Goal: Task Accomplishment & Management: Manage account settings

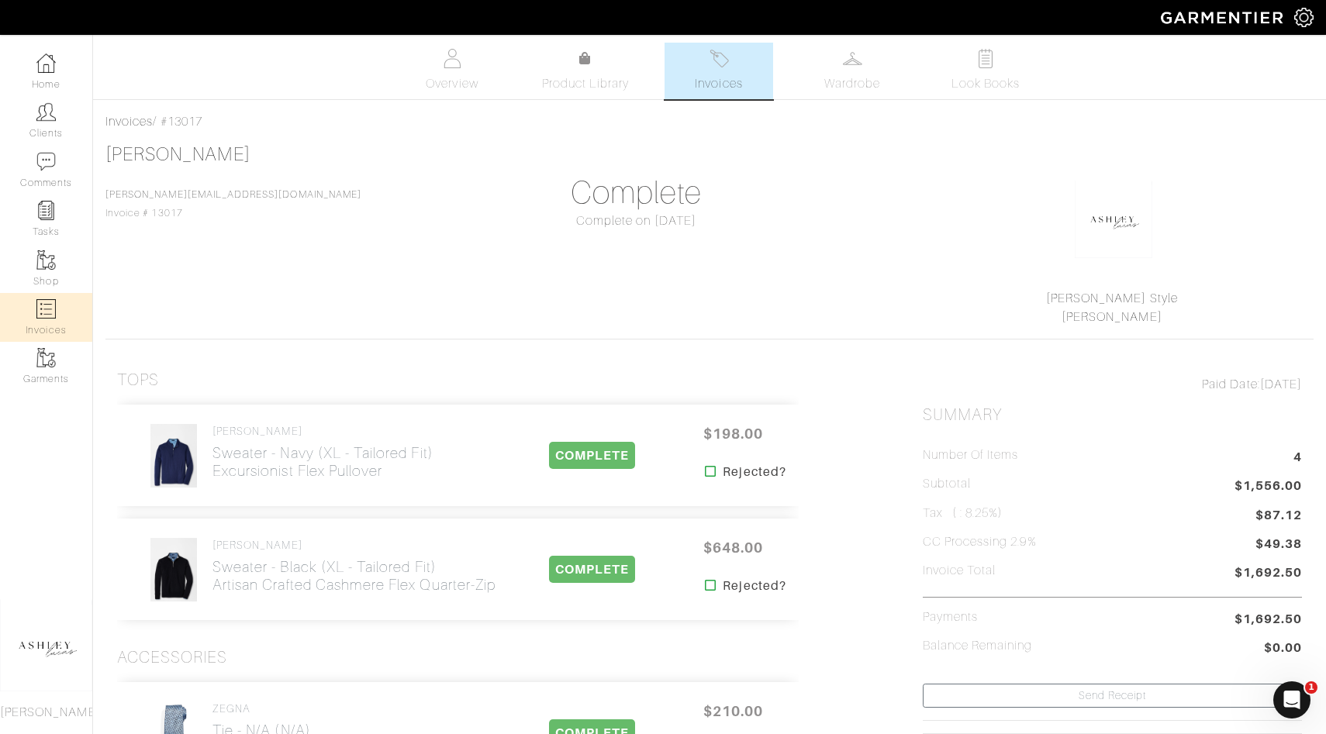
click at [52, 305] on img at bounding box center [45, 308] width 19 height 19
select select
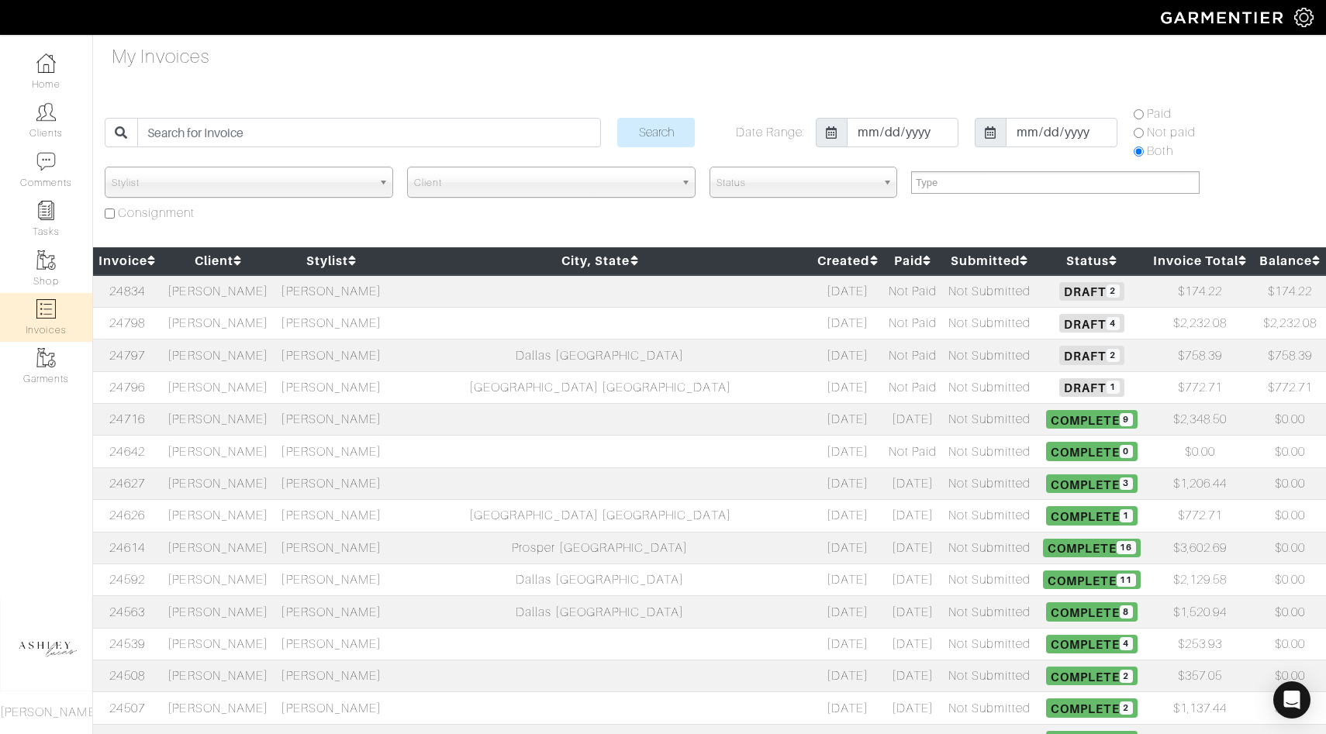
click at [388, 389] on td "[PERSON_NAME]" at bounding box center [330, 387] width 113 height 32
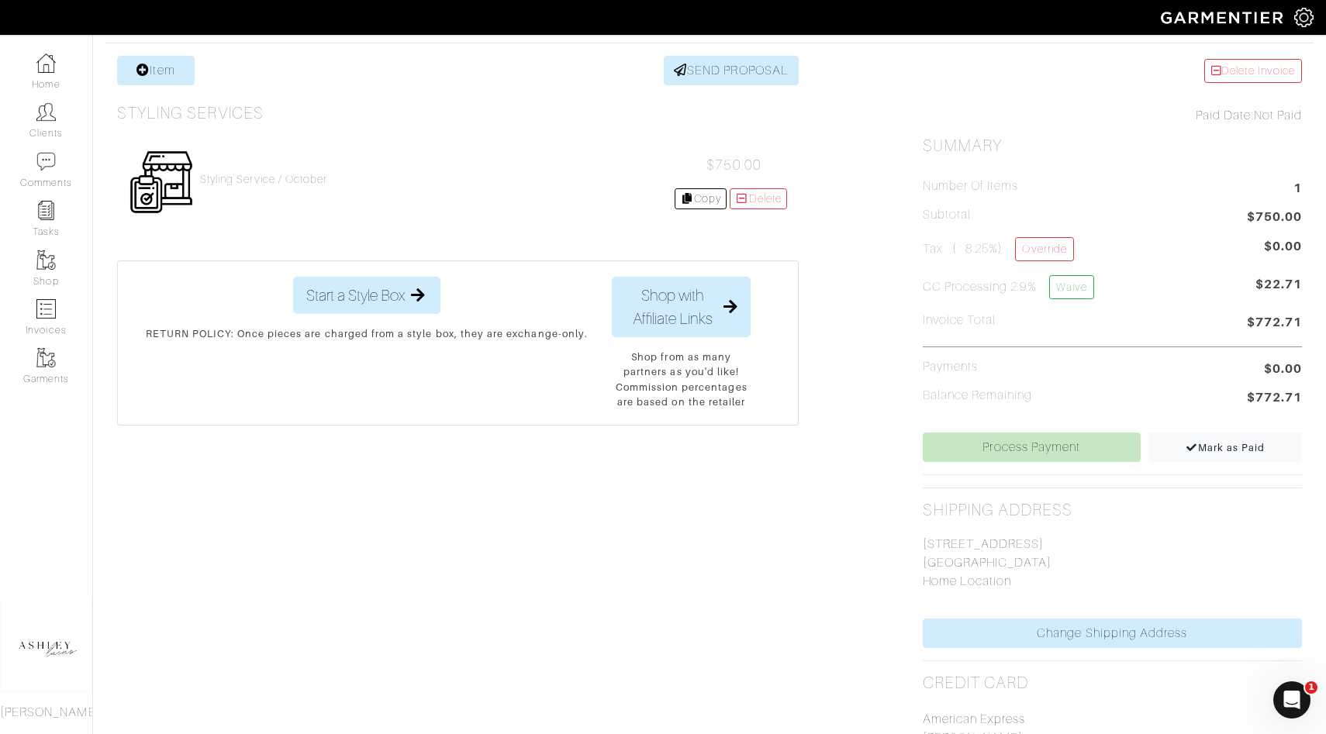
scroll to position [360, 0]
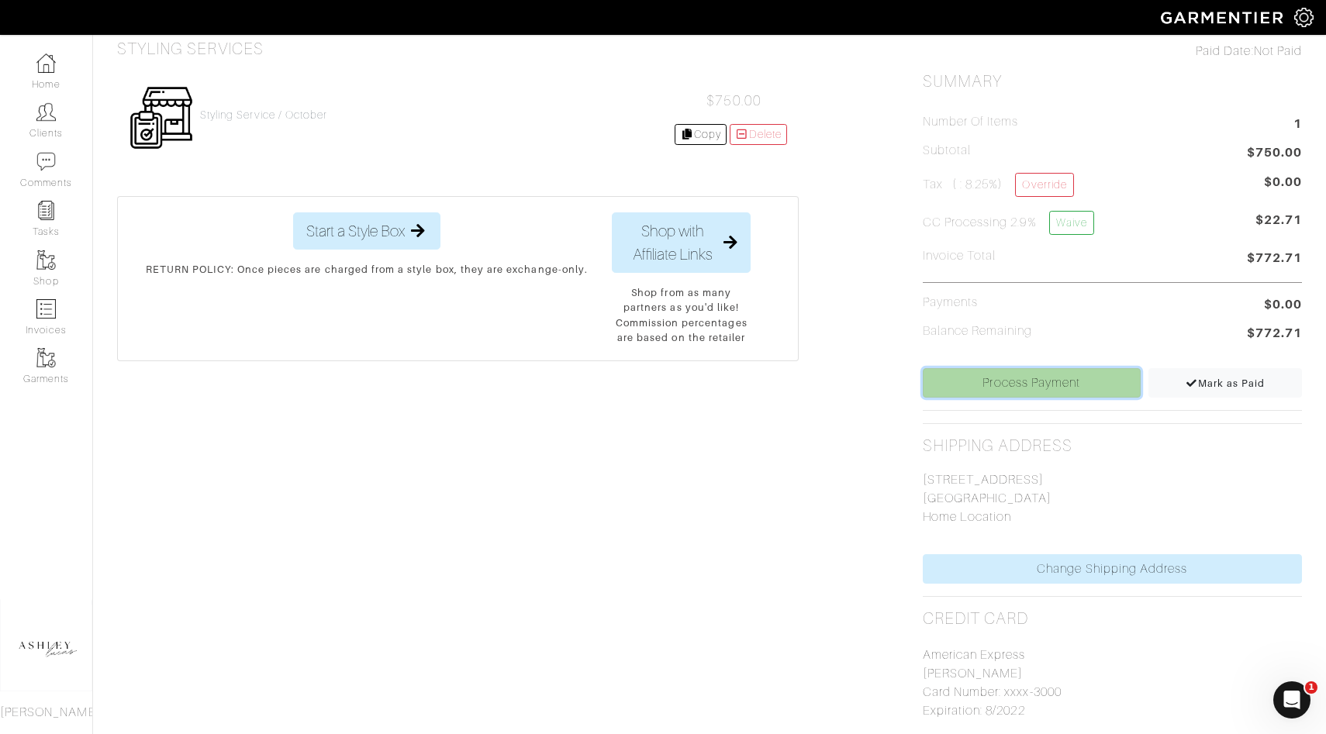
click at [1042, 379] on link "Process Payment" at bounding box center [1031, 382] width 218 height 29
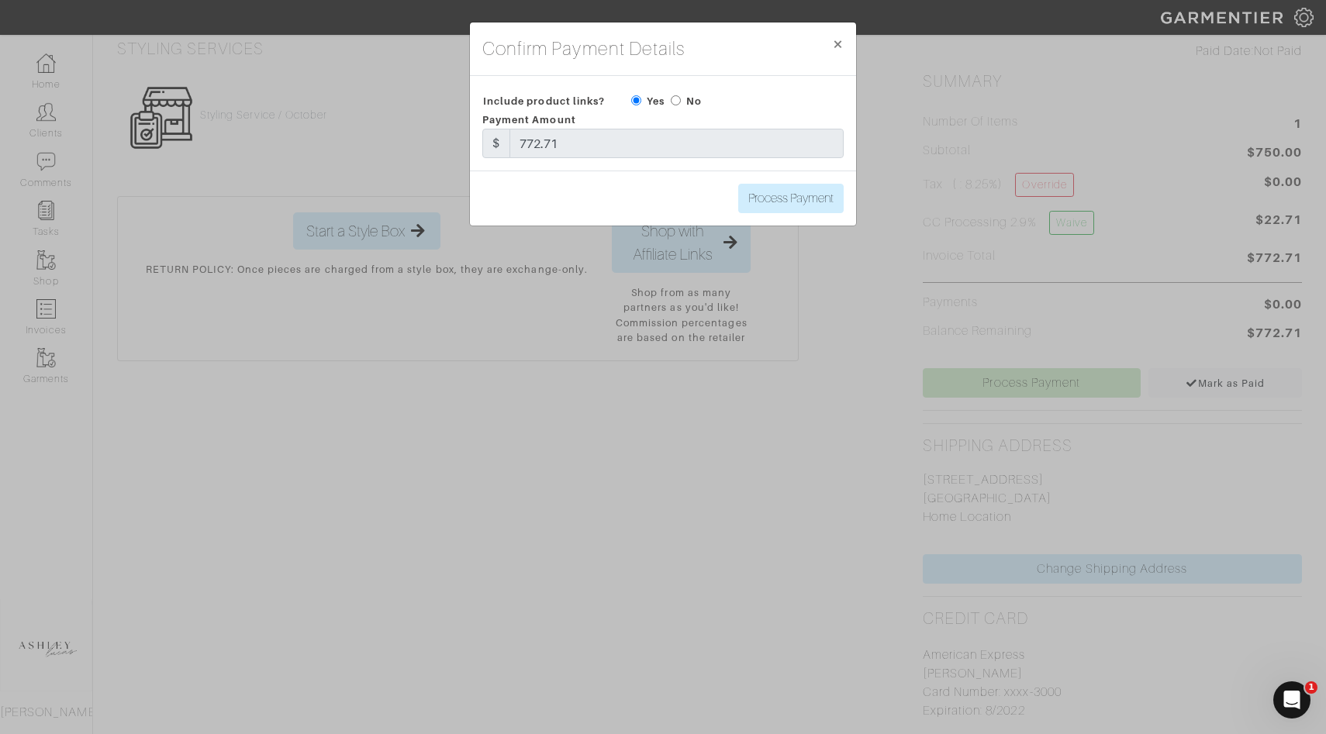
click at [674, 102] on input "radio" at bounding box center [676, 100] width 10 height 10
radio input "true"
click at [838, 37] on span "×" at bounding box center [838, 43] width 12 height 21
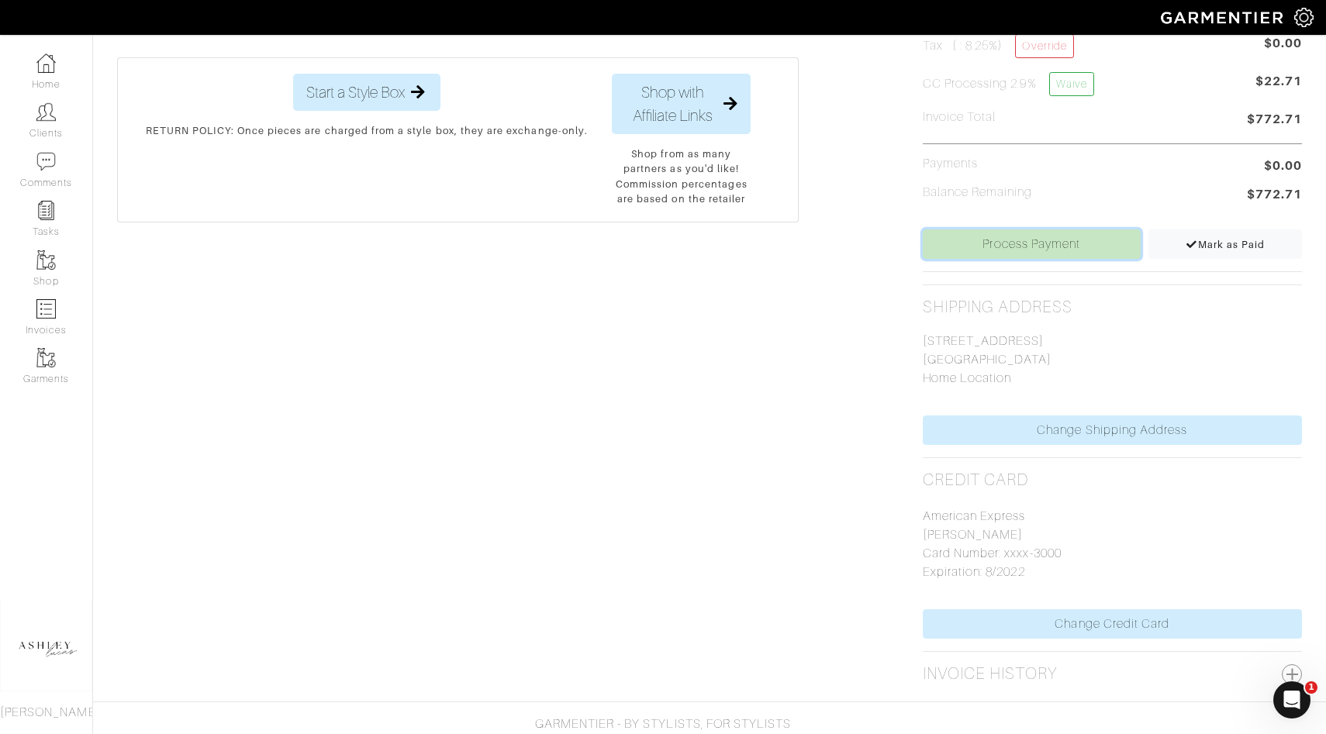
scroll to position [502, 0]
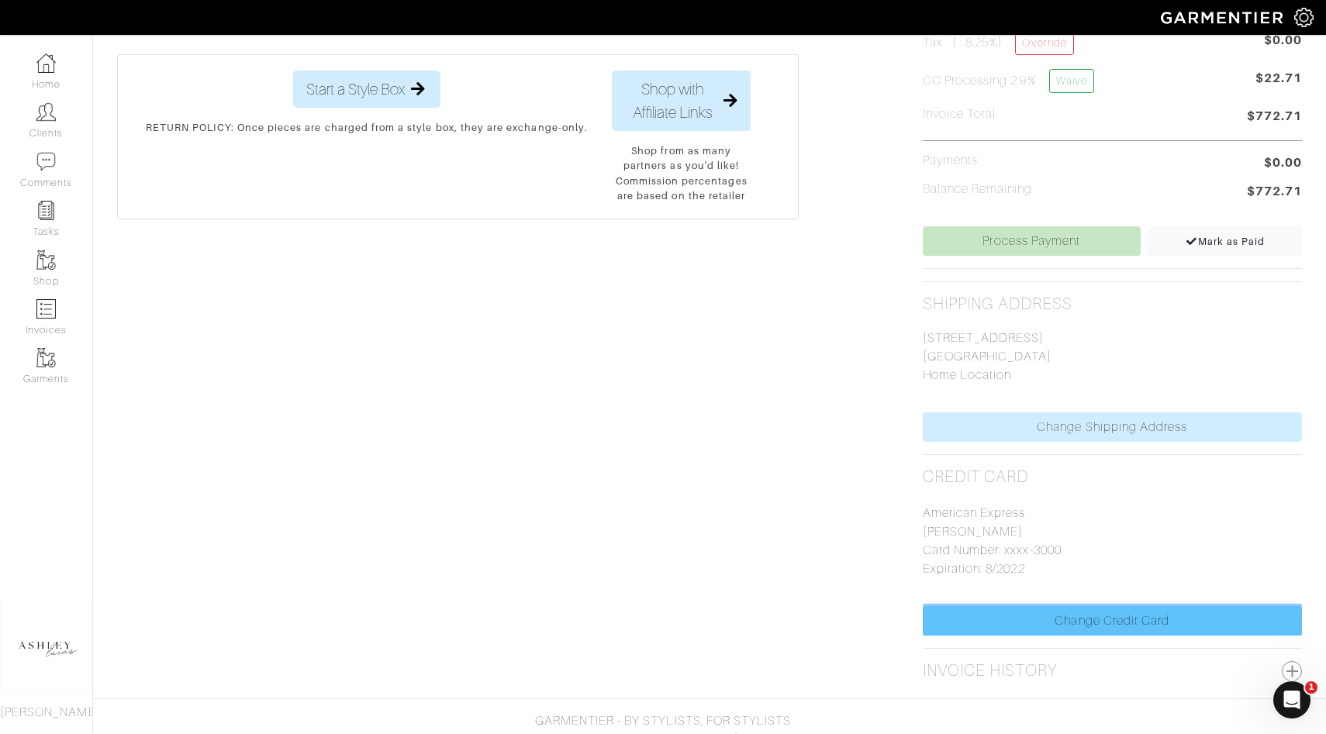
click at [998, 620] on link "Change Credit Card" at bounding box center [1111, 620] width 379 height 29
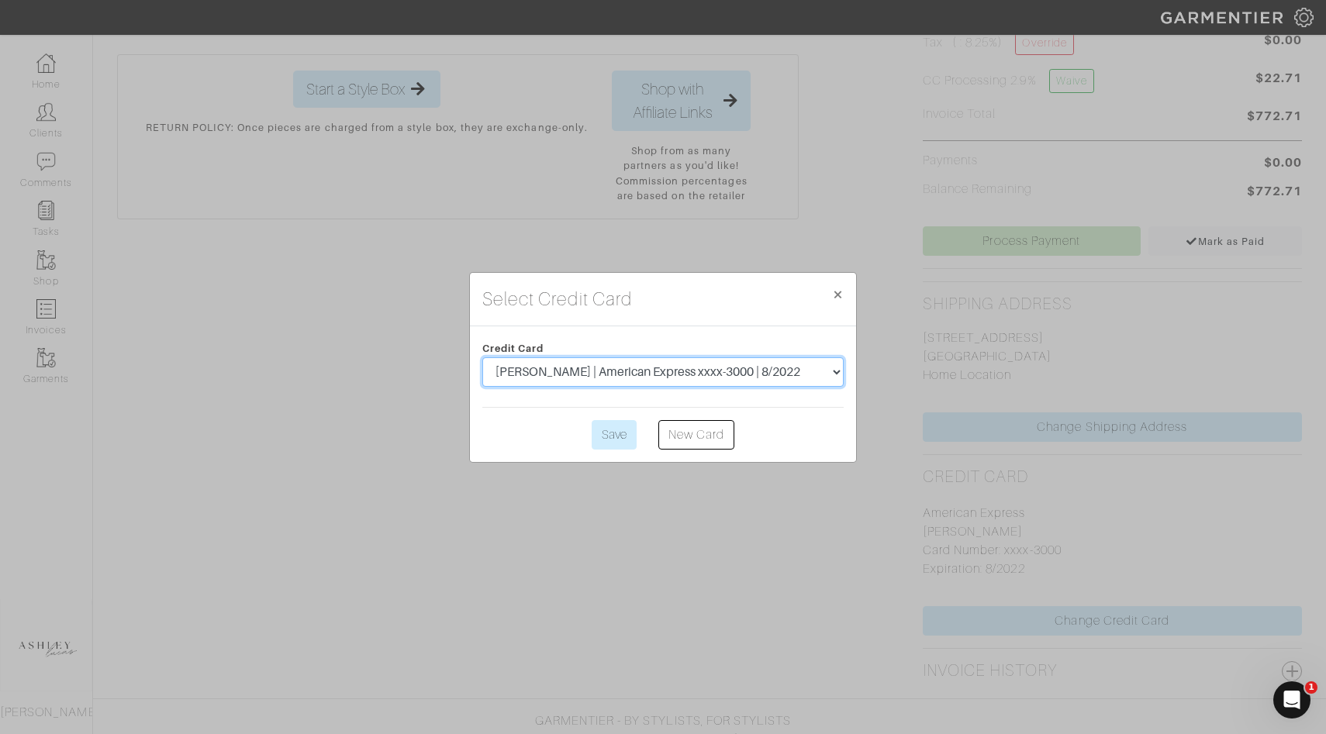
click at [761, 380] on select "George Young | American Express xxxx-3000 | 8/2022 George Young | American Expr…" at bounding box center [662, 371] width 361 height 29
select select "3011"
click at [609, 450] on div "Credit Card George Young | American Express xxxx-3000 | 8/2022 George Young | A…" at bounding box center [663, 394] width 386 height 136
click at [612, 429] on input "Save" at bounding box center [613, 434] width 45 height 29
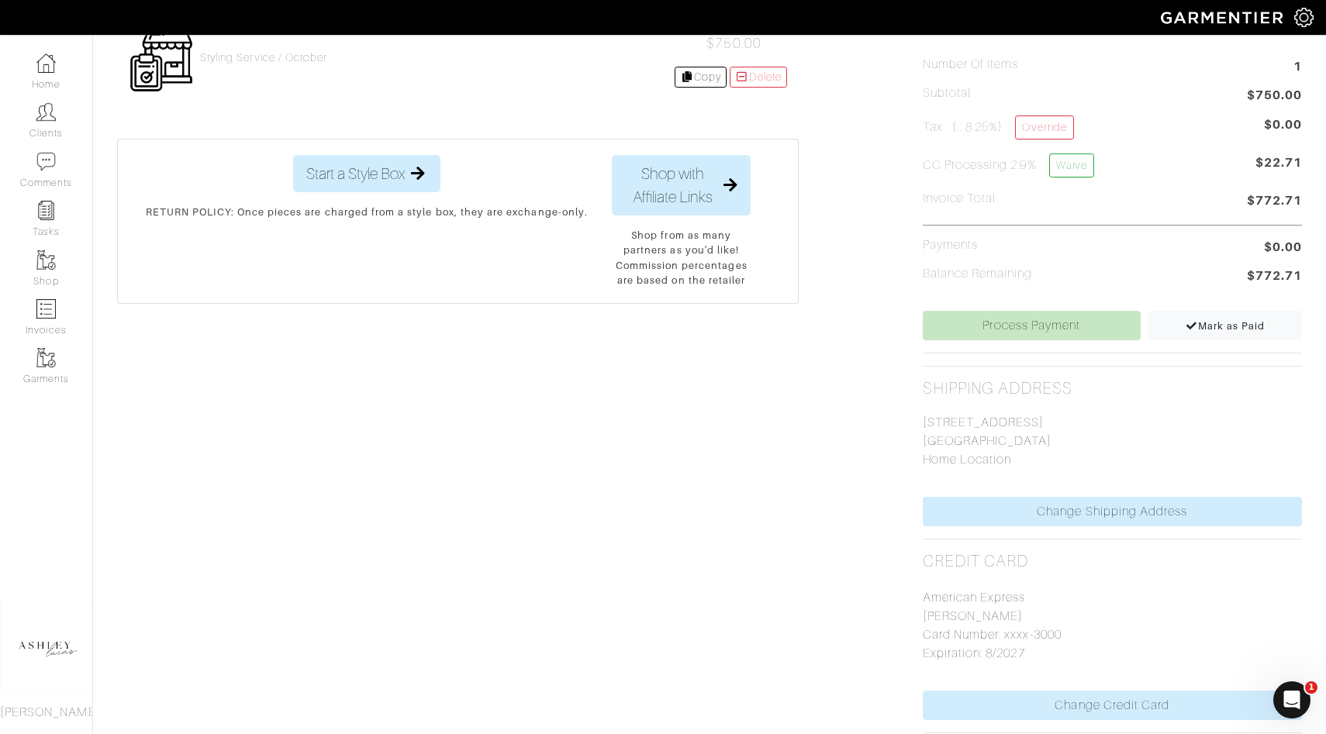
scroll to position [415, 0]
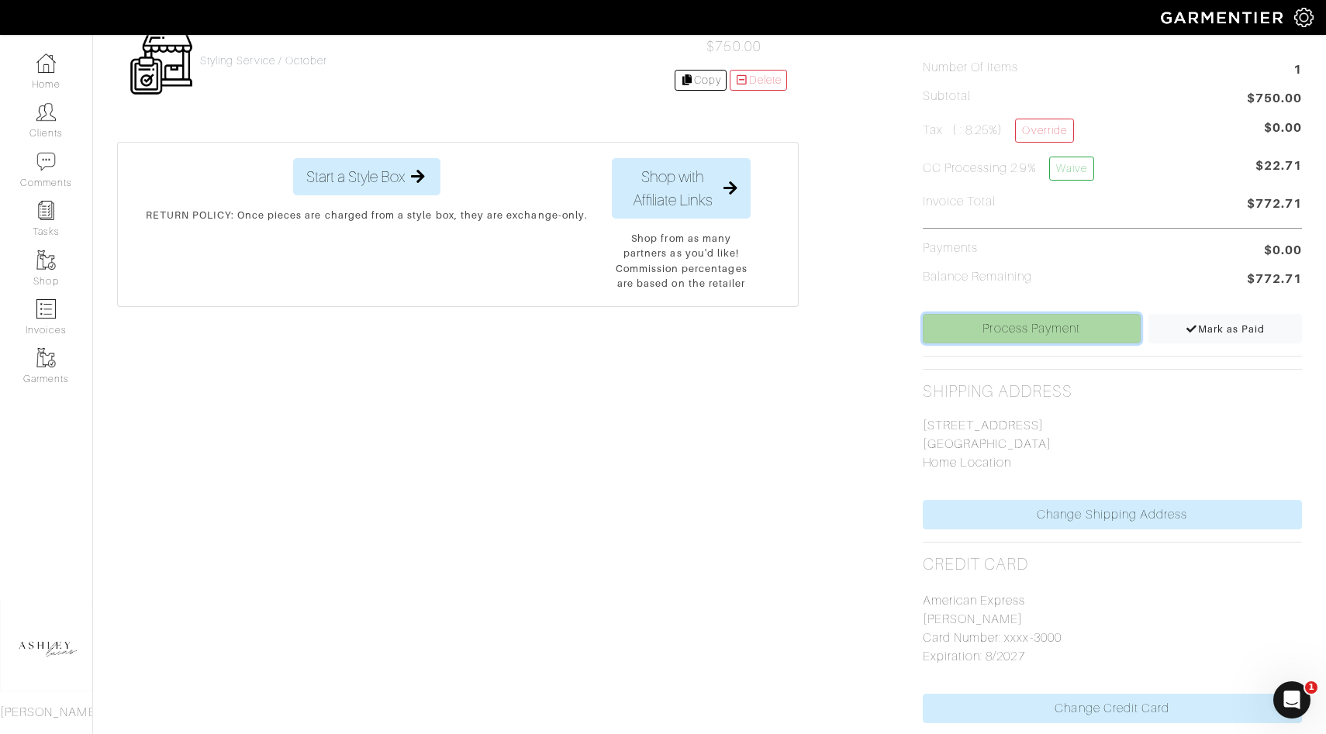
click at [978, 336] on link "Process Payment" at bounding box center [1031, 328] width 218 height 29
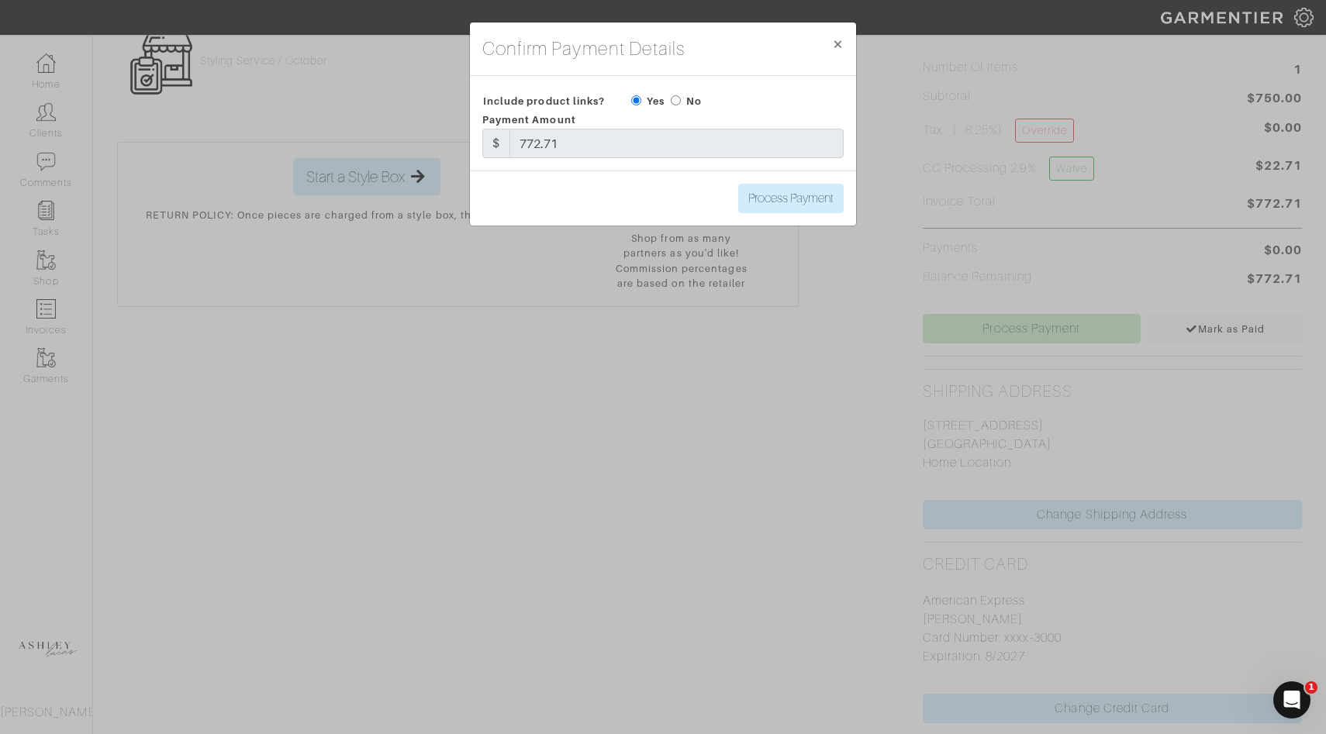
click at [679, 102] on input "radio" at bounding box center [676, 100] width 10 height 10
radio input "true"
click at [773, 202] on input "Process Payment" at bounding box center [790, 198] width 105 height 29
type input "Process Payment"
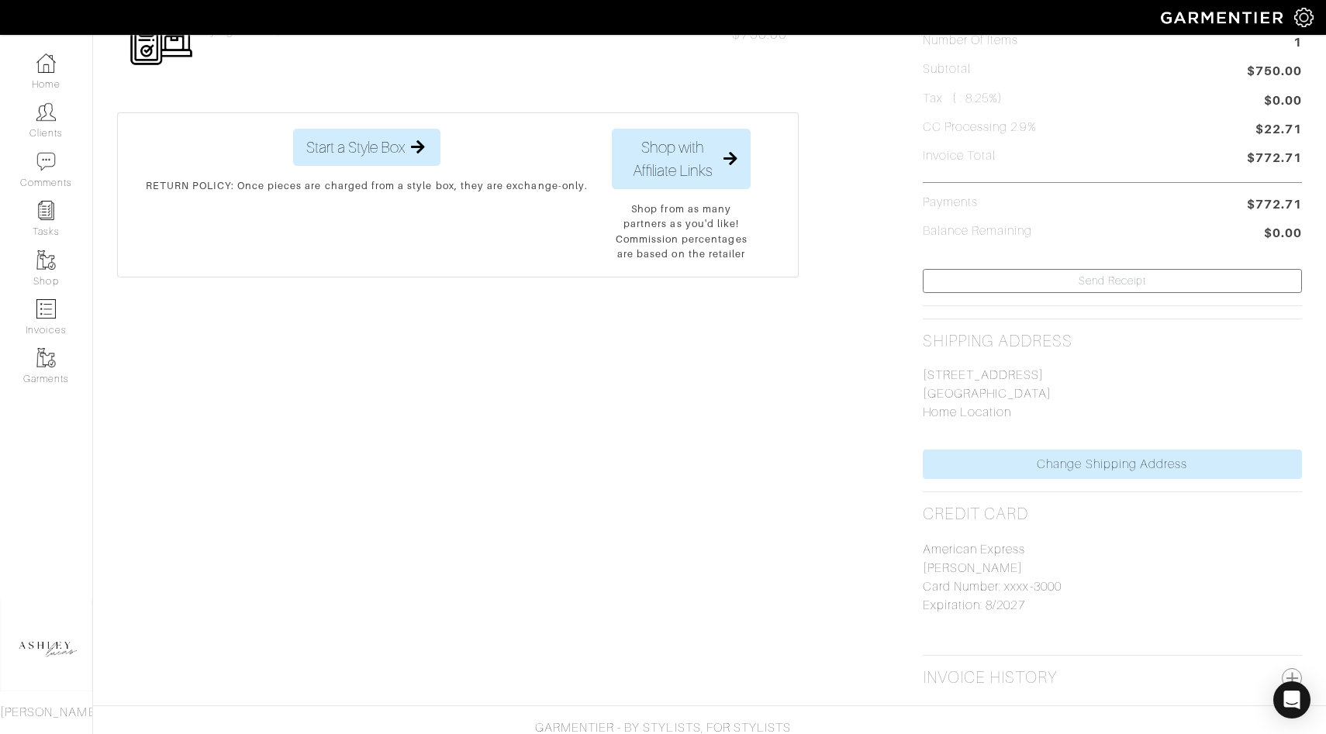
scroll to position [0, 0]
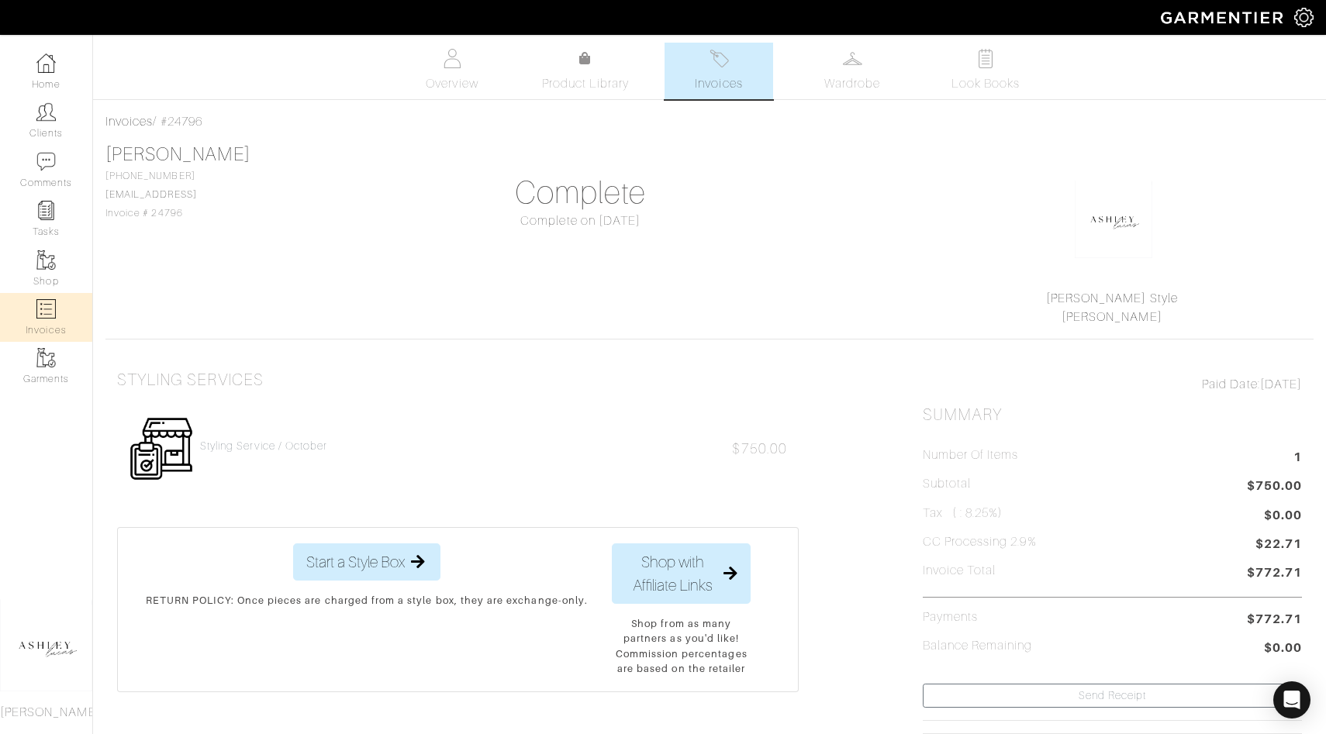
click at [47, 325] on link "Invoices" at bounding box center [46, 317] width 92 height 49
select select
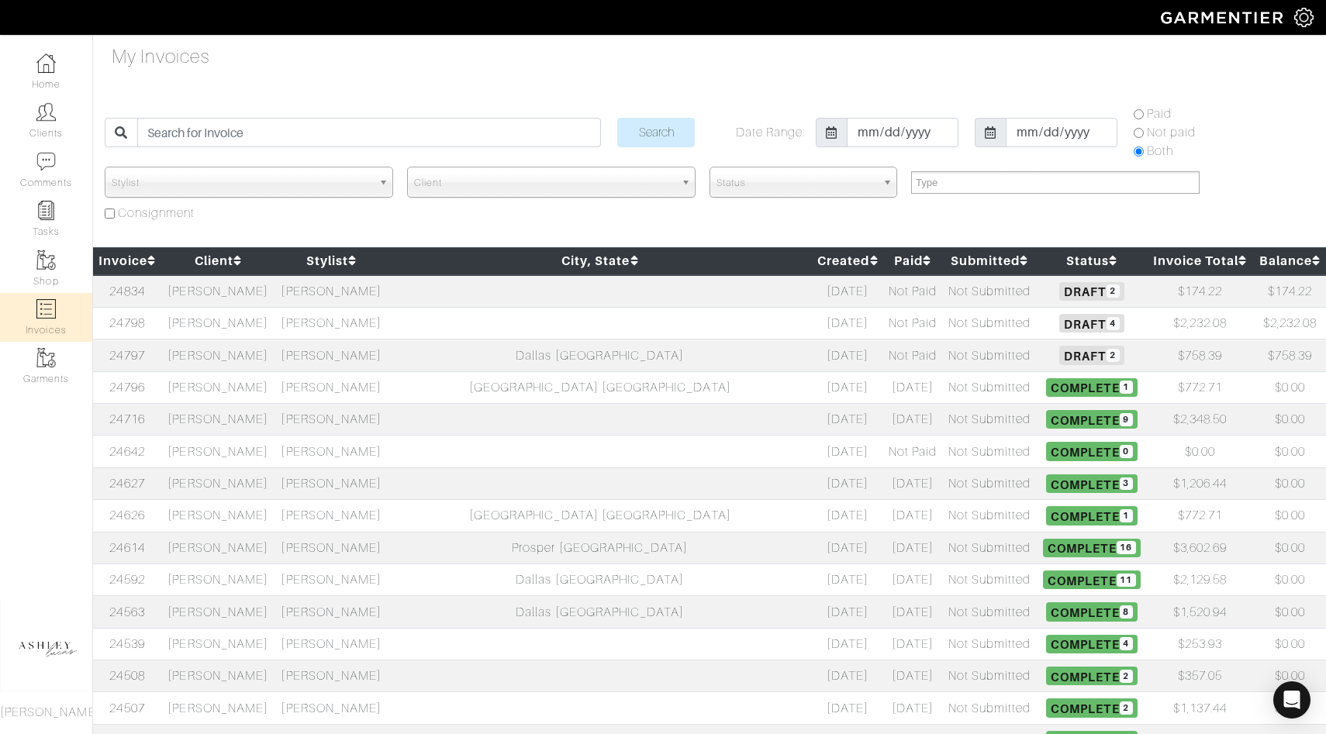
click at [370, 348] on td "[PERSON_NAME]" at bounding box center [330, 356] width 113 height 32
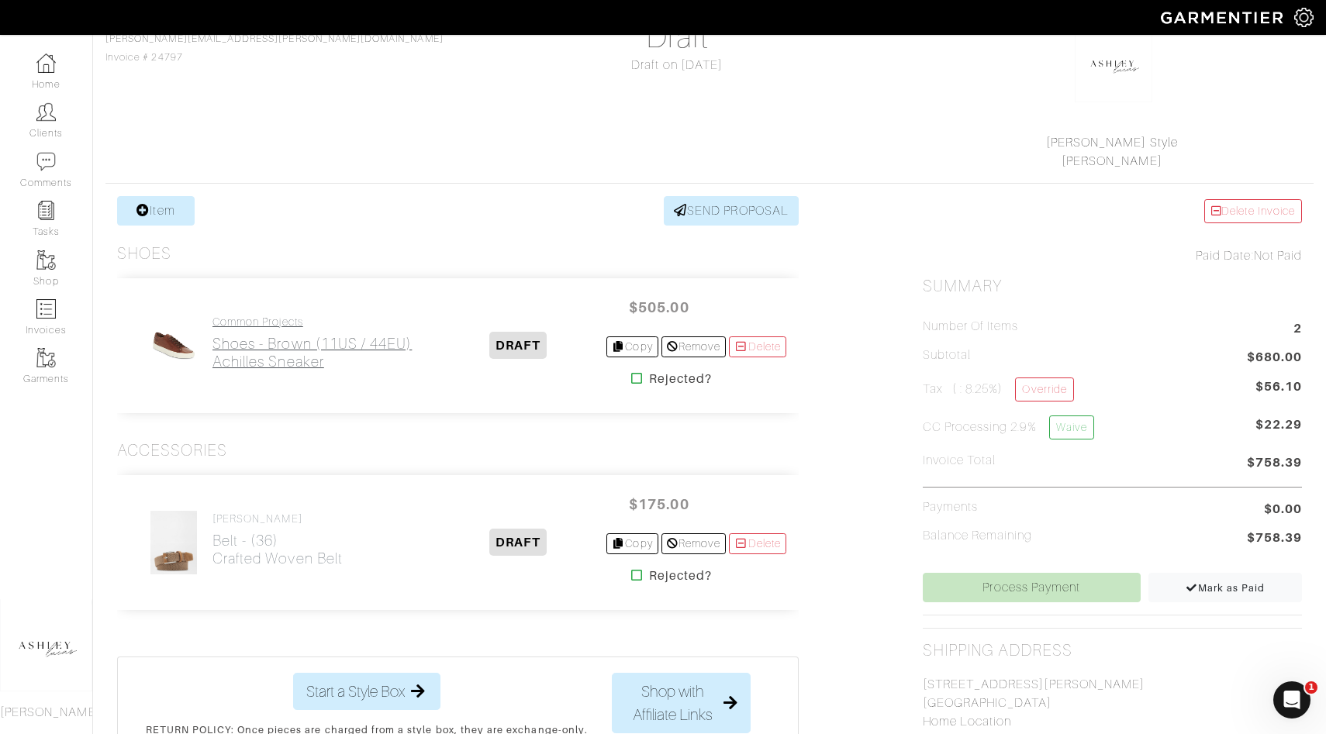
scroll to position [232, 0]
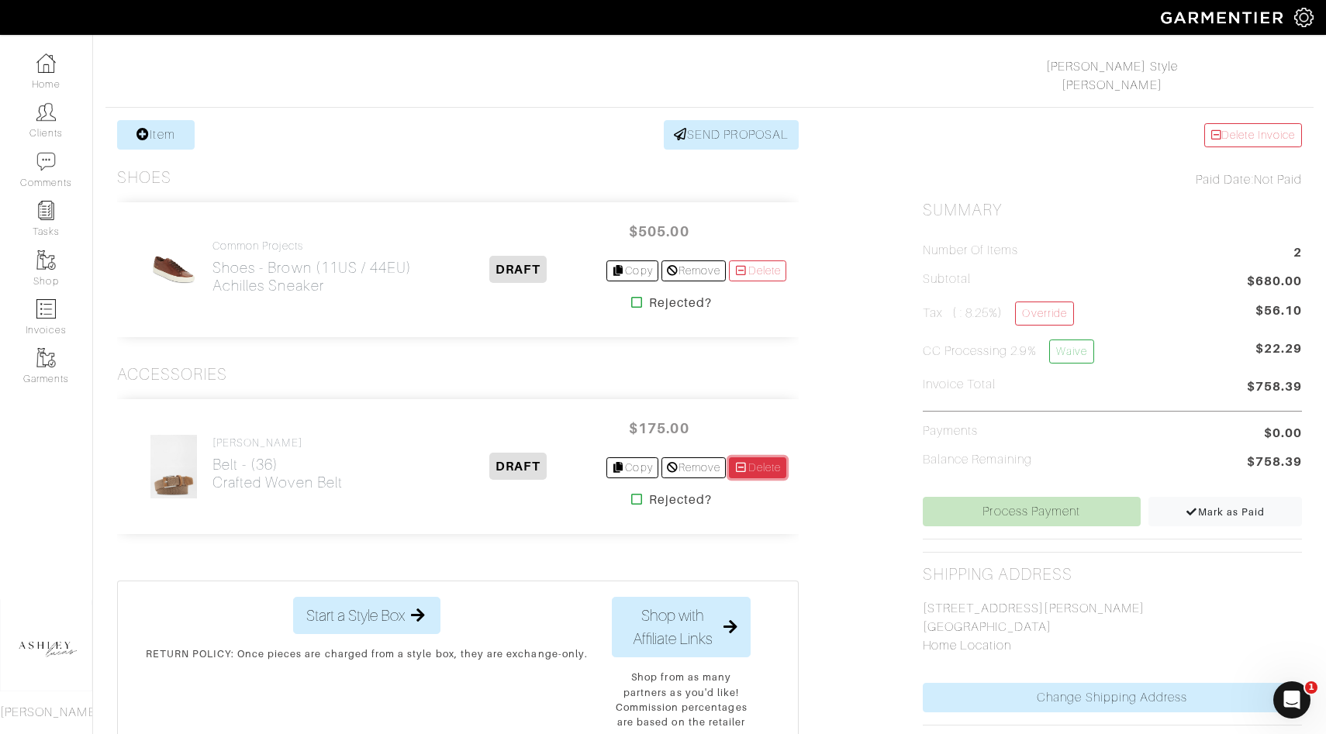
click at [743, 468] on icon at bounding box center [741, 467] width 14 height 11
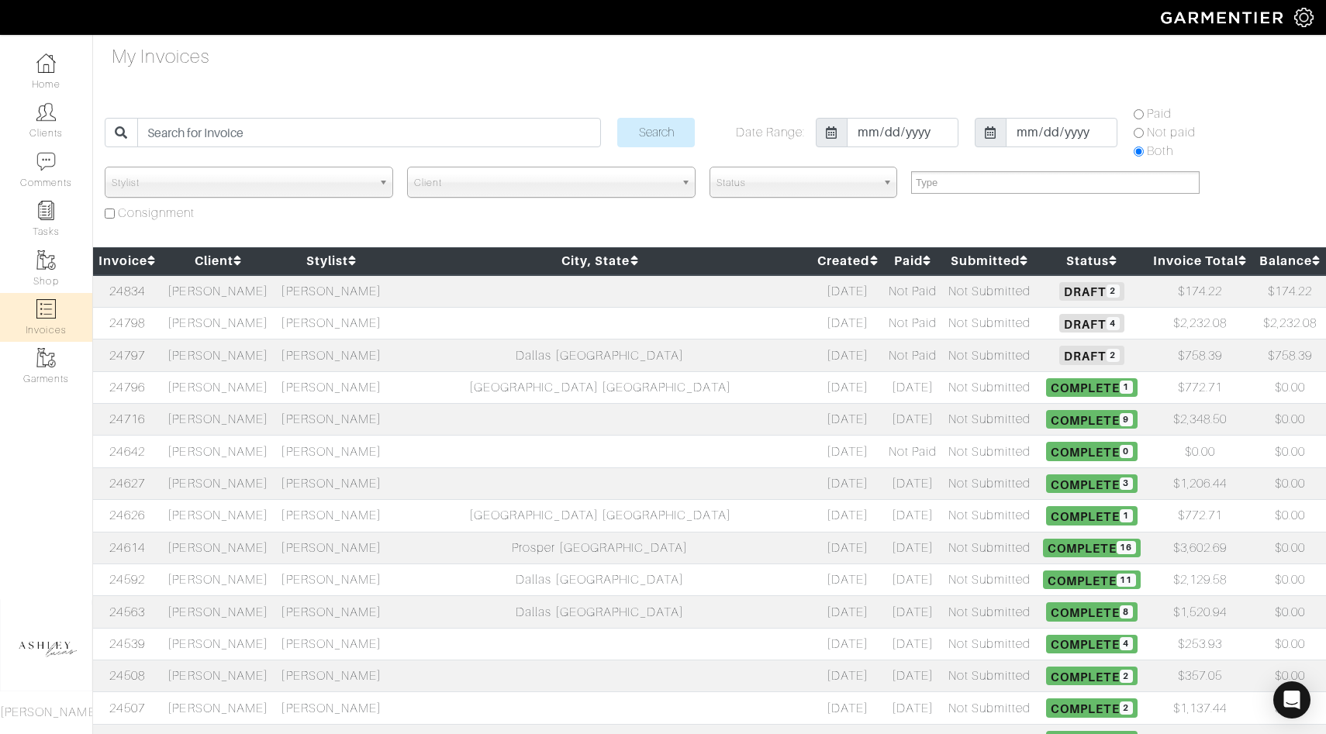
select select
click at [1106, 293] on span "2" at bounding box center [1112, 290] width 13 height 13
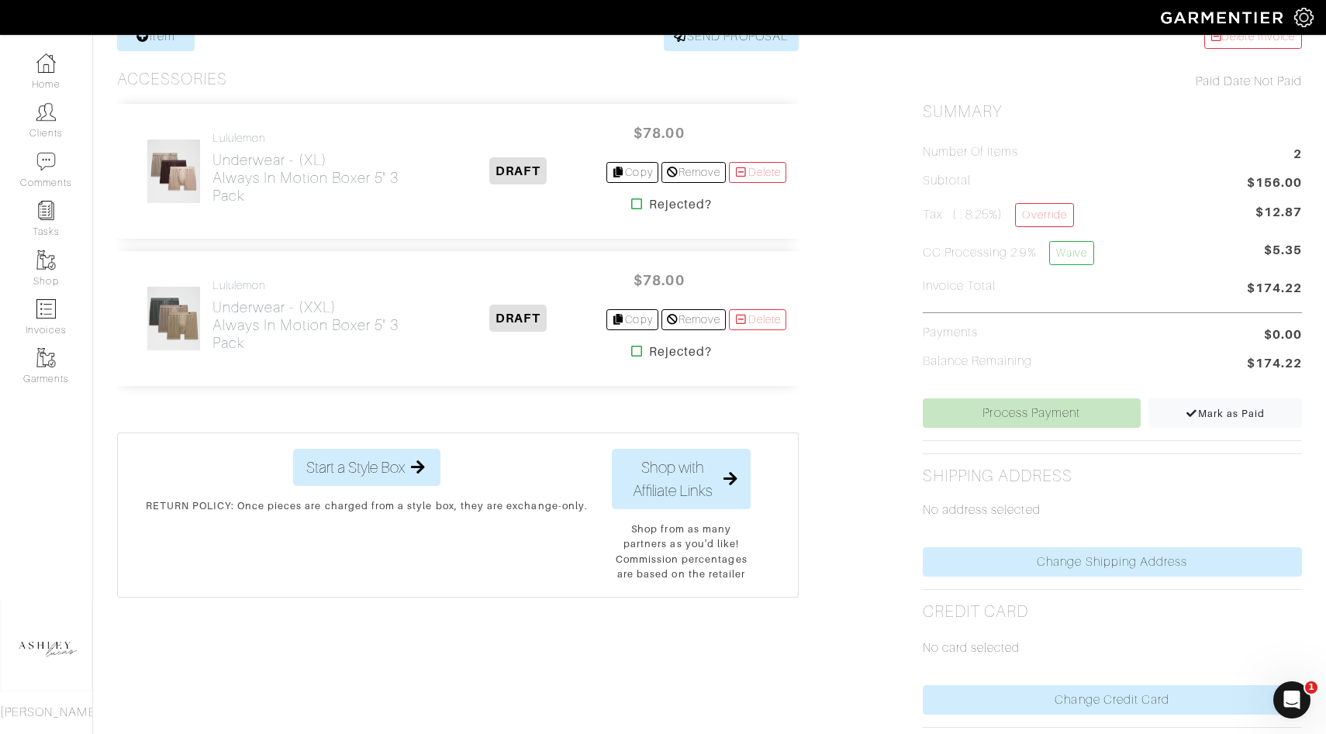
scroll to position [429, 0]
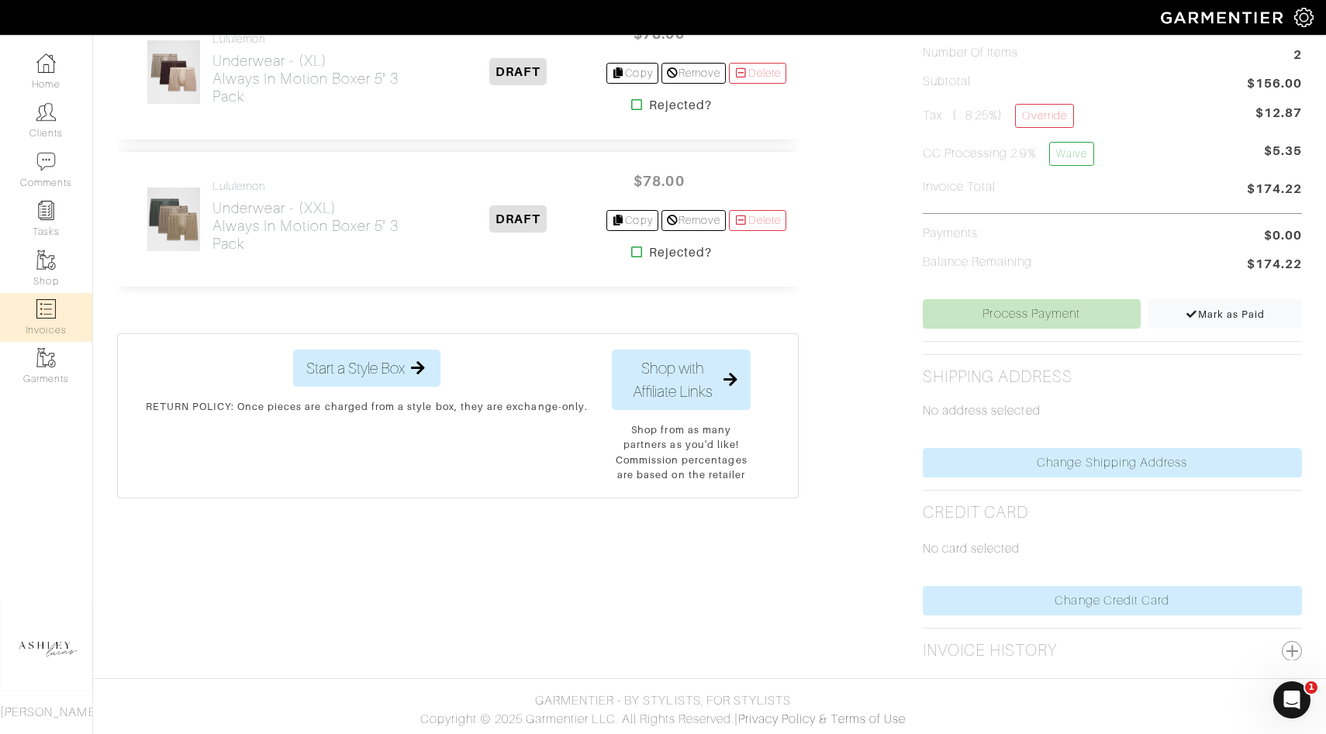
click at [28, 326] on link "Invoices" at bounding box center [46, 317] width 92 height 49
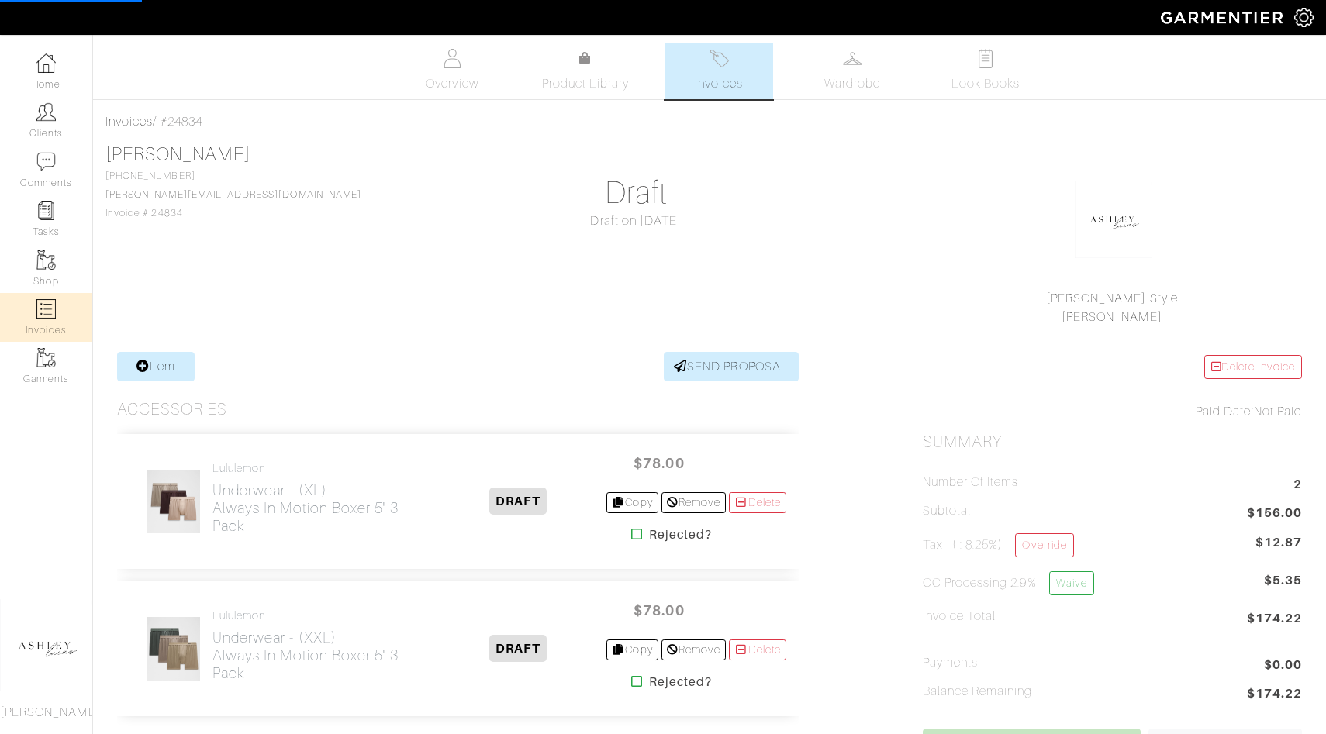
select select
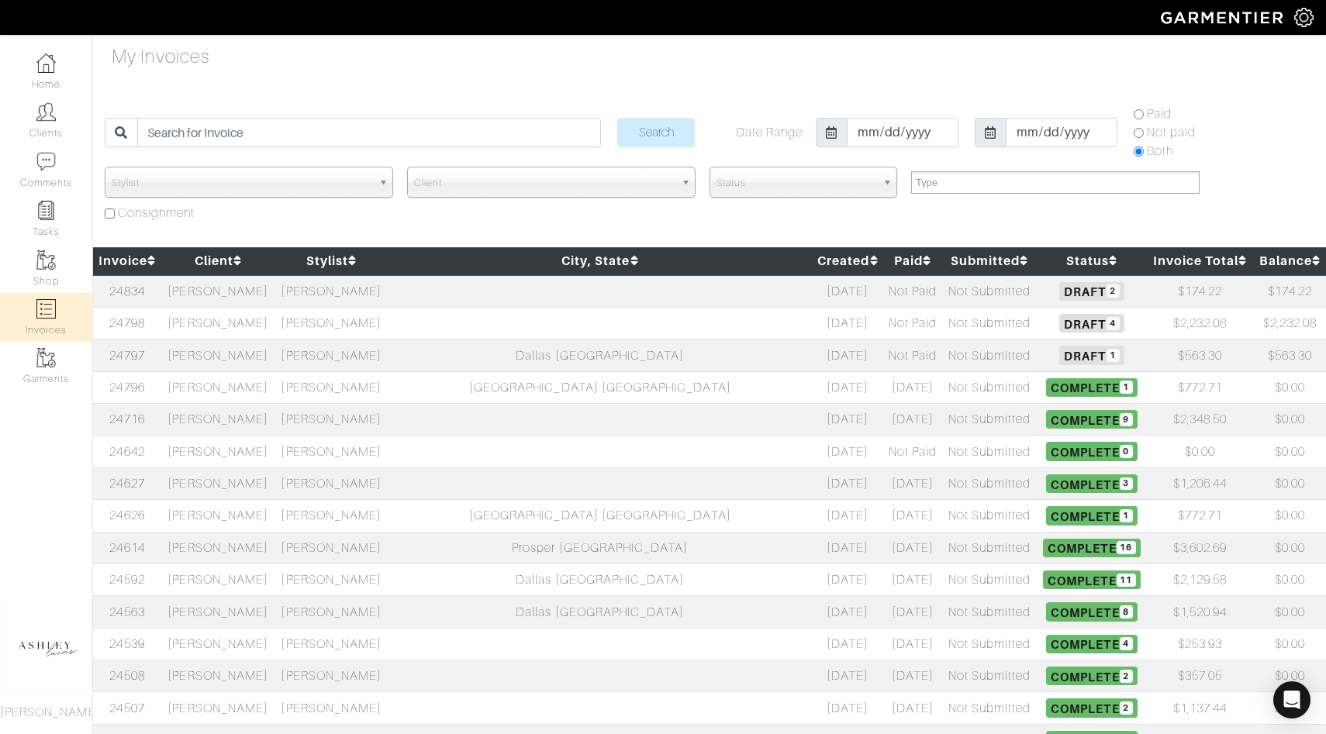
click at [1040, 324] on h5 "Draft 4" at bounding box center [1091, 323] width 102 height 19
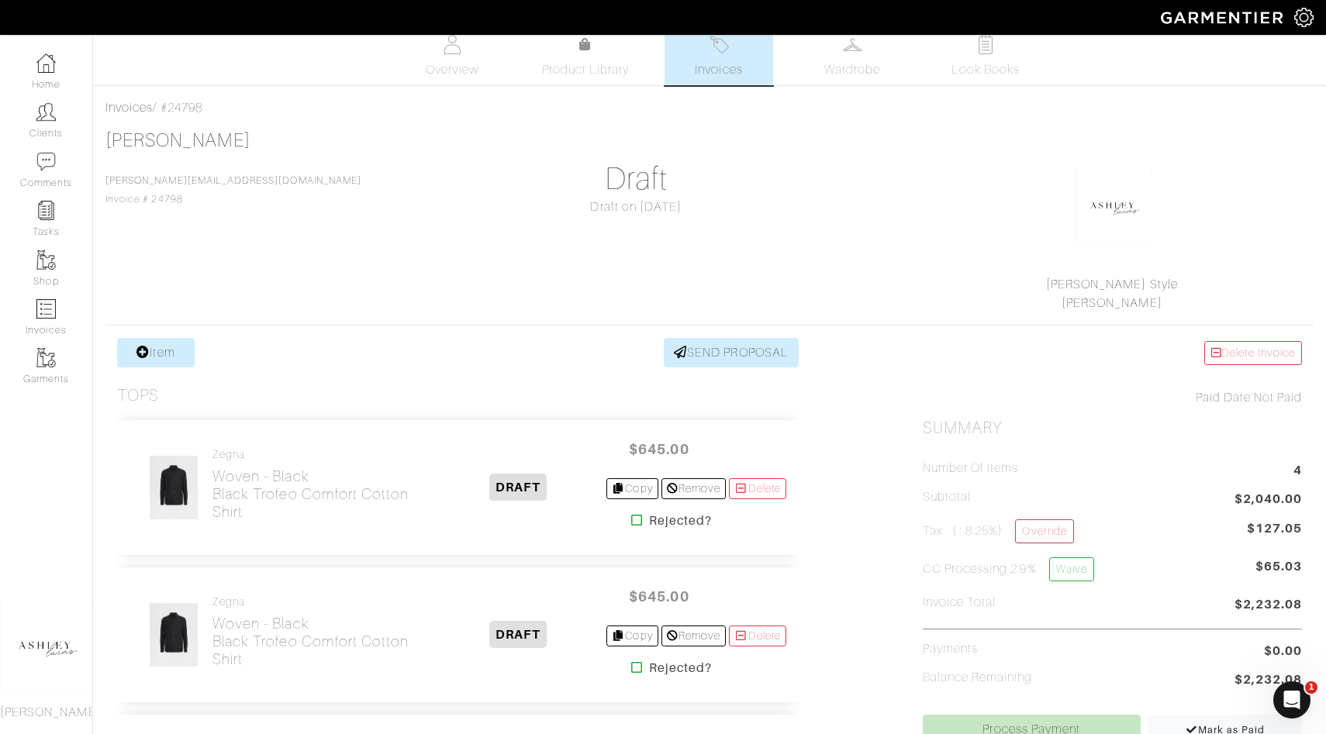
scroll to position [13, 0]
